Goal: Task Accomplishment & Management: Manage account settings

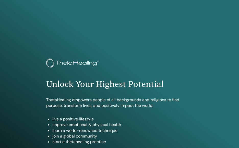
scroll to position [284, 0]
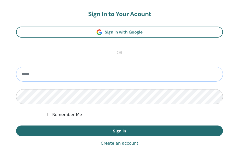
type input "**********"
click at [119, 130] on button "Sign In" at bounding box center [119, 130] width 207 height 11
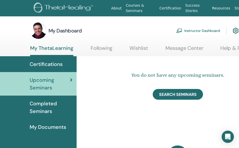
click at [192, 31] on link "Instructor Dashboard" at bounding box center [198, 30] width 44 height 11
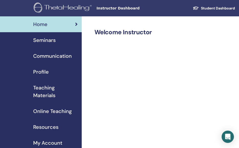
click at [50, 41] on span "Seminars" at bounding box center [44, 40] width 22 height 8
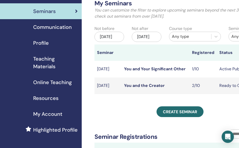
scroll to position [31, 0]
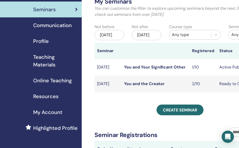
click at [148, 69] on link "You and Your Significant Other" at bounding box center [154, 66] width 61 height 5
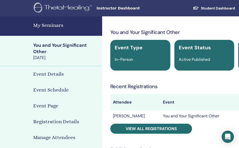
click at [54, 137] on h4 "Manage Attendees" at bounding box center [54, 137] width 42 height 8
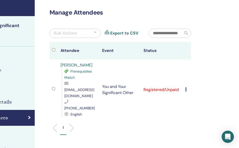
scroll to position [20, 67]
click at [185, 87] on icon at bounding box center [186, 89] width 2 height 4
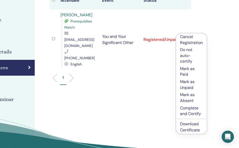
scroll to position [70, 67]
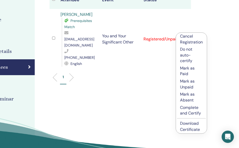
click at [184, 127] on link "Download Certificate" at bounding box center [190, 125] width 20 height 11
